Goal: Transaction & Acquisition: Obtain resource

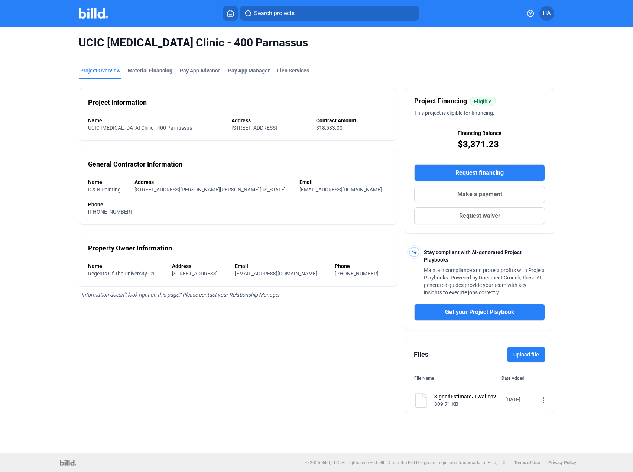
click at [432, 176] on button "Request financing" at bounding box center [479, 172] width 131 height 17
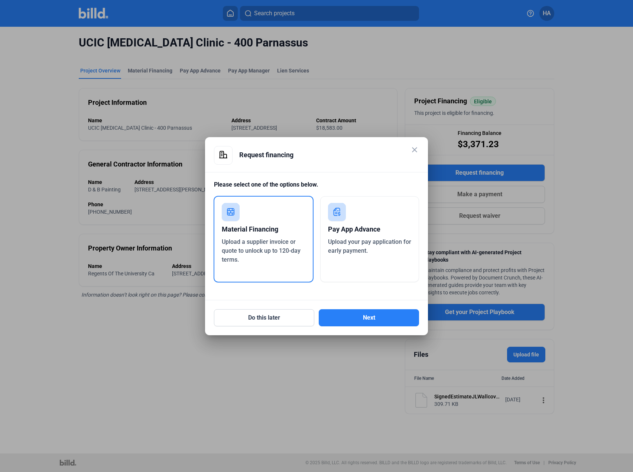
click at [289, 251] on span "Upload a supplier invoice or quote to unlock up to 120-day terms." at bounding box center [261, 250] width 79 height 25
click at [356, 316] on button "Next" at bounding box center [369, 317] width 100 height 17
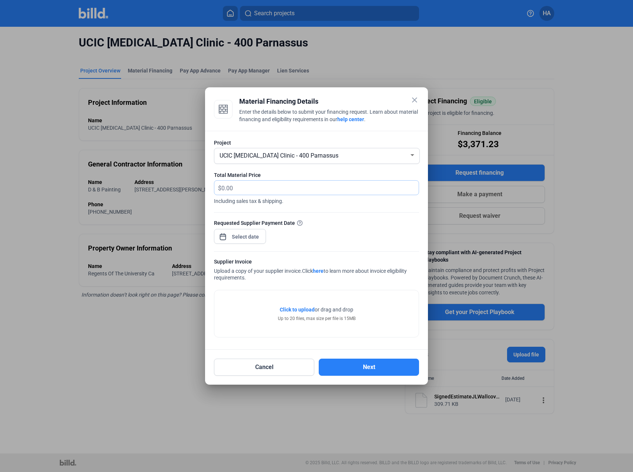
click at [341, 191] on input "text" at bounding box center [315, 187] width 189 height 14
type input "1,724.36"
click at [232, 231] on div at bounding box center [245, 236] width 32 height 13
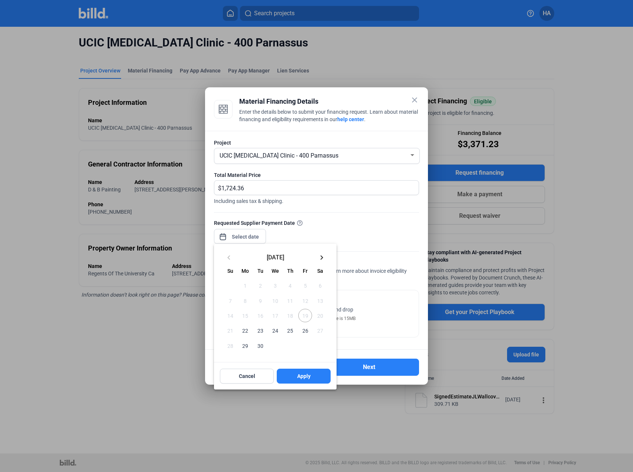
click at [238, 327] on button "22" at bounding box center [245, 330] width 15 height 15
click at [243, 329] on span "22" at bounding box center [244, 329] width 13 height 13
click at [301, 375] on span "Apply" at bounding box center [303, 375] width 13 height 7
type input "[DATE]"
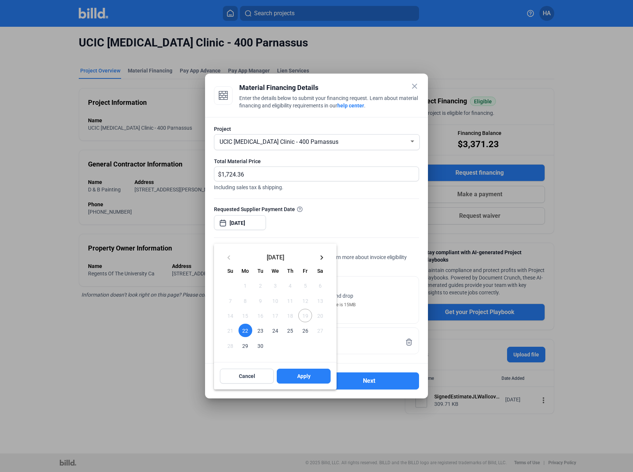
click at [372, 311] on div at bounding box center [316, 236] width 633 height 472
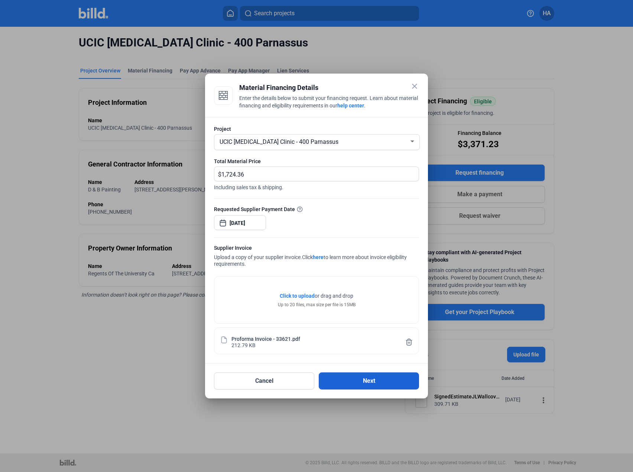
click at [353, 377] on button "Next" at bounding box center [369, 380] width 100 height 17
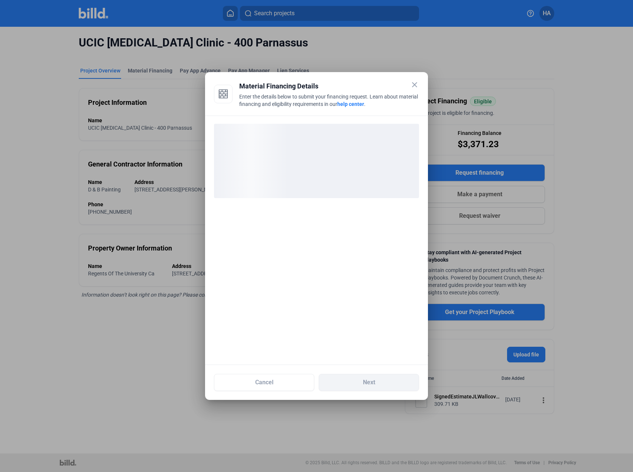
click at [319, 183] on div "loading" at bounding box center [316, 161] width 205 height 74
click at [351, 236] on div at bounding box center [316, 239] width 223 height 249
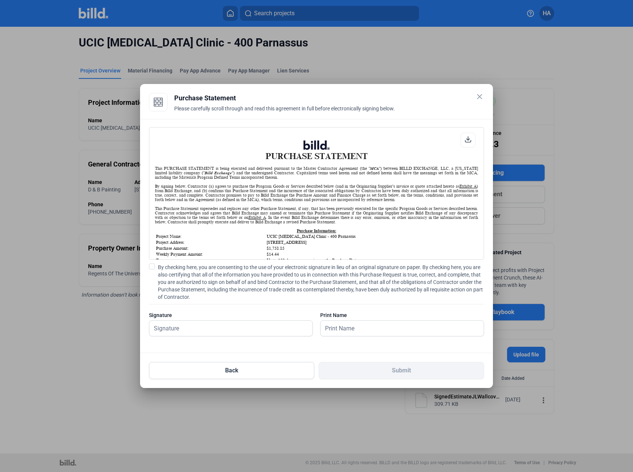
scroll to position [0, 0]
click at [206, 323] on input "text" at bounding box center [226, 327] width 155 height 15
click at [152, 261] on div "PURCHASE STATEMENT This PURCHASE STATEMENT is being executed and delivered purs…" at bounding box center [316, 235] width 335 height 216
click at [152, 266] on span at bounding box center [152, 266] width 6 height 6
click at [0, 0] on input "By checking here, you are consenting to the use of your electronic signature in…" at bounding box center [0, 0] width 0 height 0
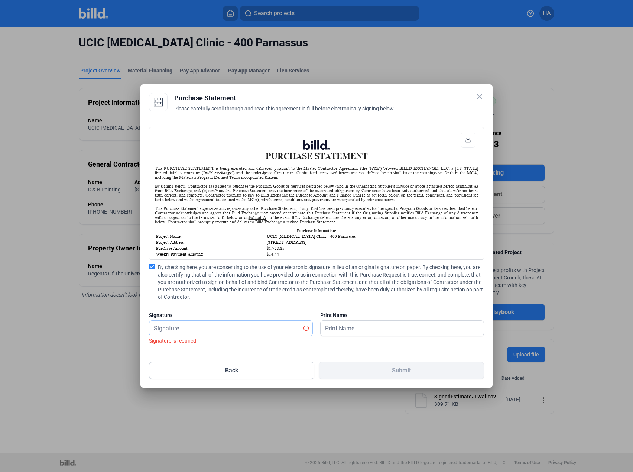
click at [204, 326] on input "text" at bounding box center [226, 327] width 155 height 15
type input "[PERSON_NAME]"
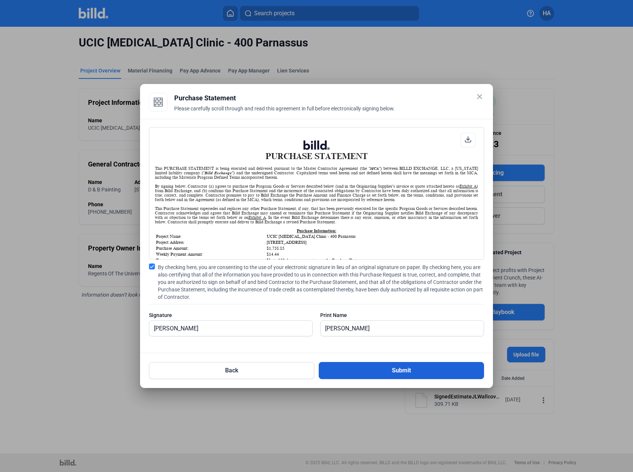
click at [369, 376] on button "Submit" at bounding box center [401, 370] width 165 height 17
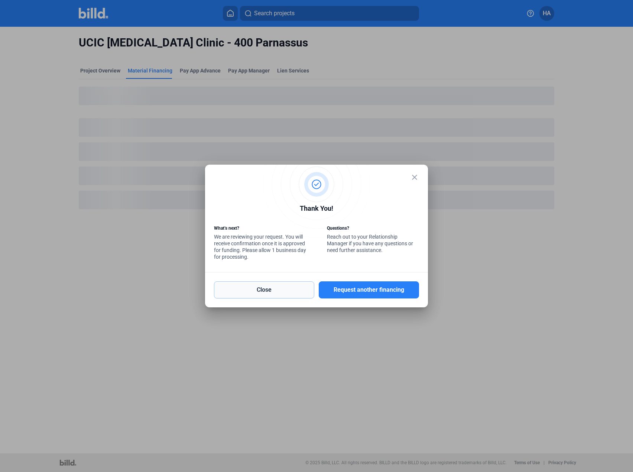
click at [271, 290] on button "Close" at bounding box center [264, 289] width 100 height 17
